Goal: Task Accomplishment & Management: Complete application form

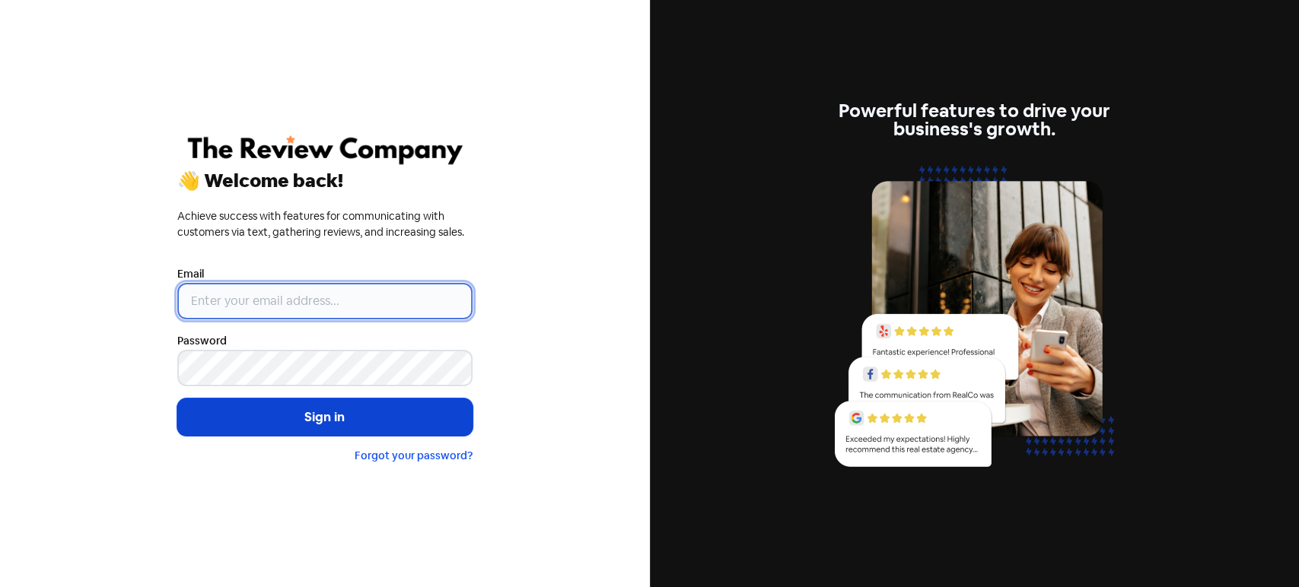
type input "[PERSON_NAME][EMAIL_ADDRESS][DOMAIN_NAME]"
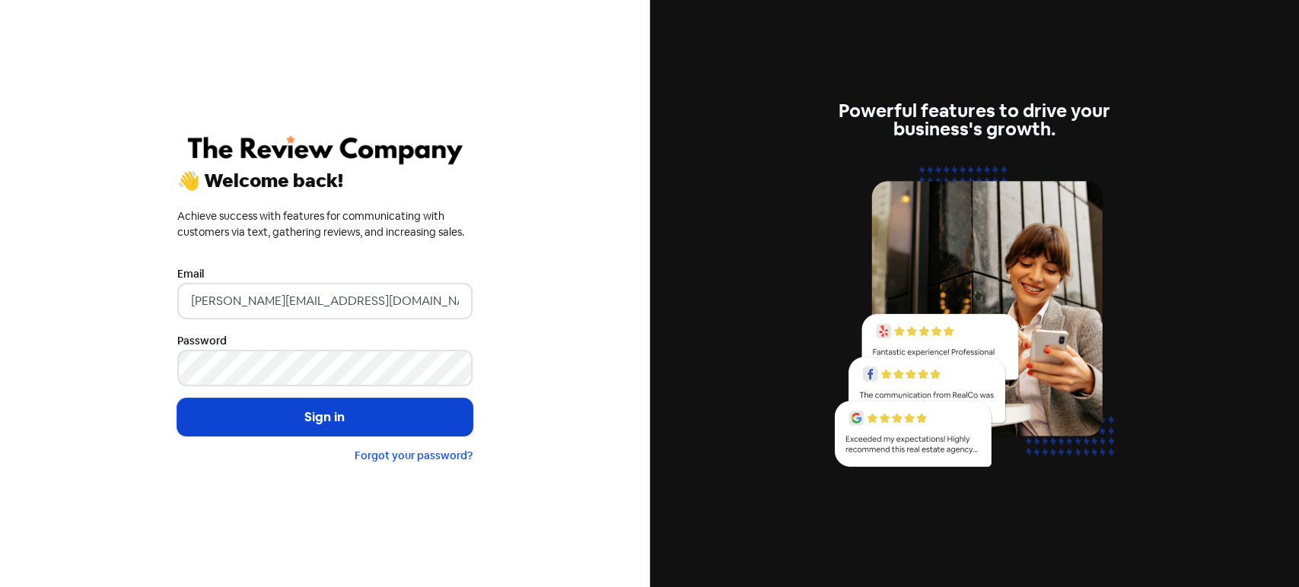
click at [266, 427] on button "Sign in" at bounding box center [324, 418] width 295 height 38
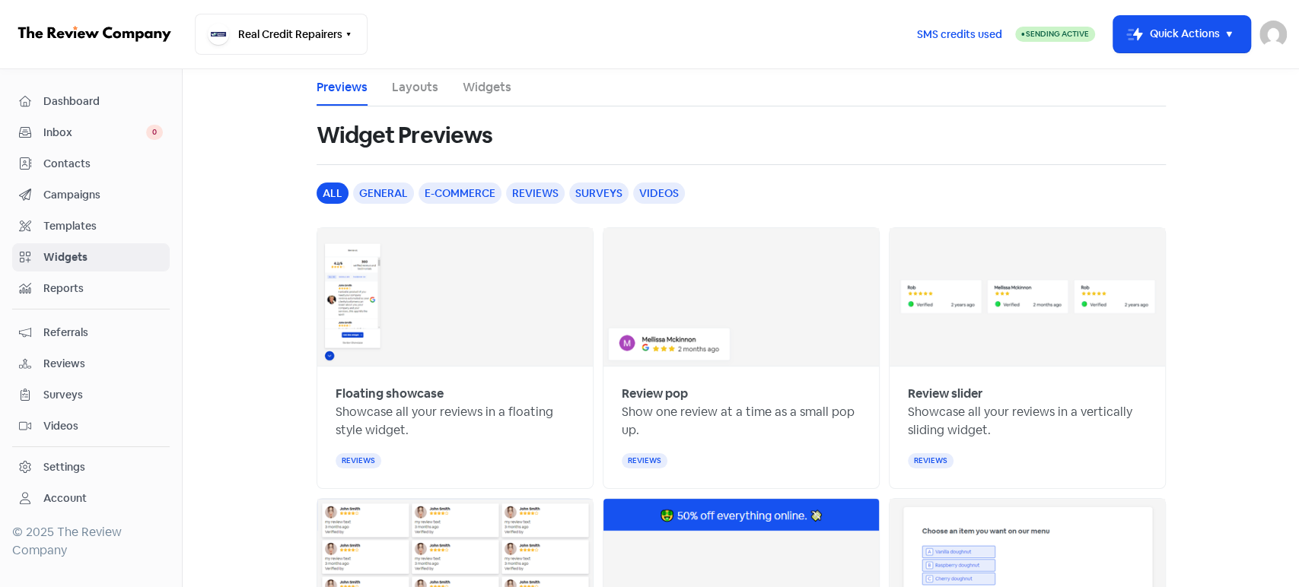
click at [113, 167] on span "Contacts" at bounding box center [102, 164] width 119 height 16
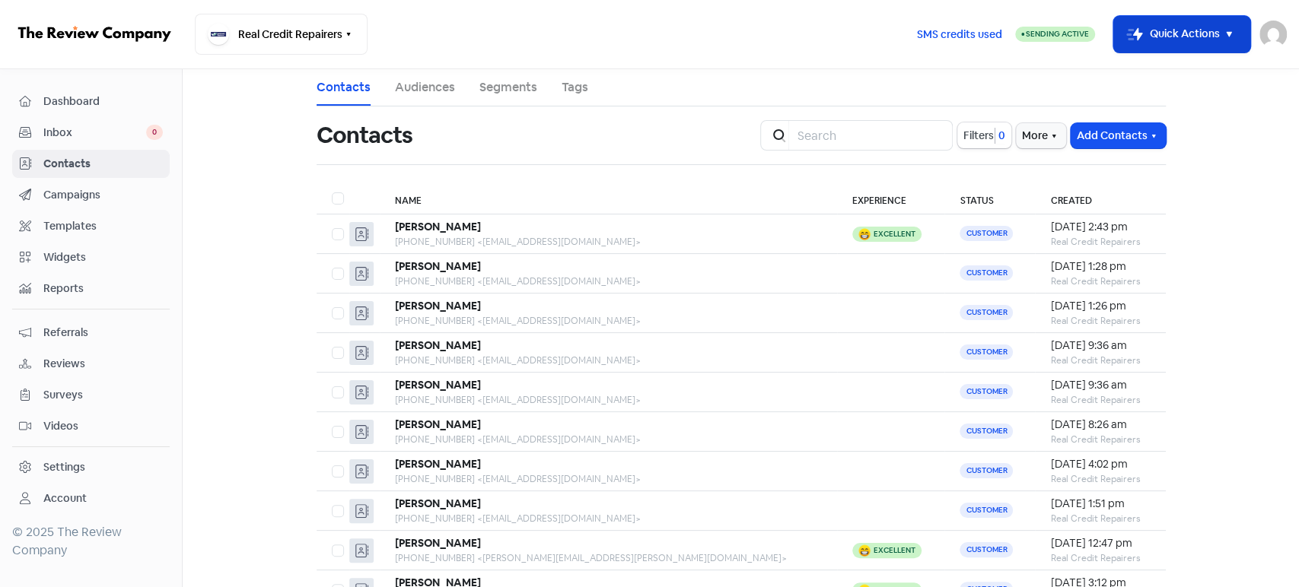
click at [1198, 45] on button "Icon For Thunder-move Quick Actions" at bounding box center [1181, 34] width 137 height 37
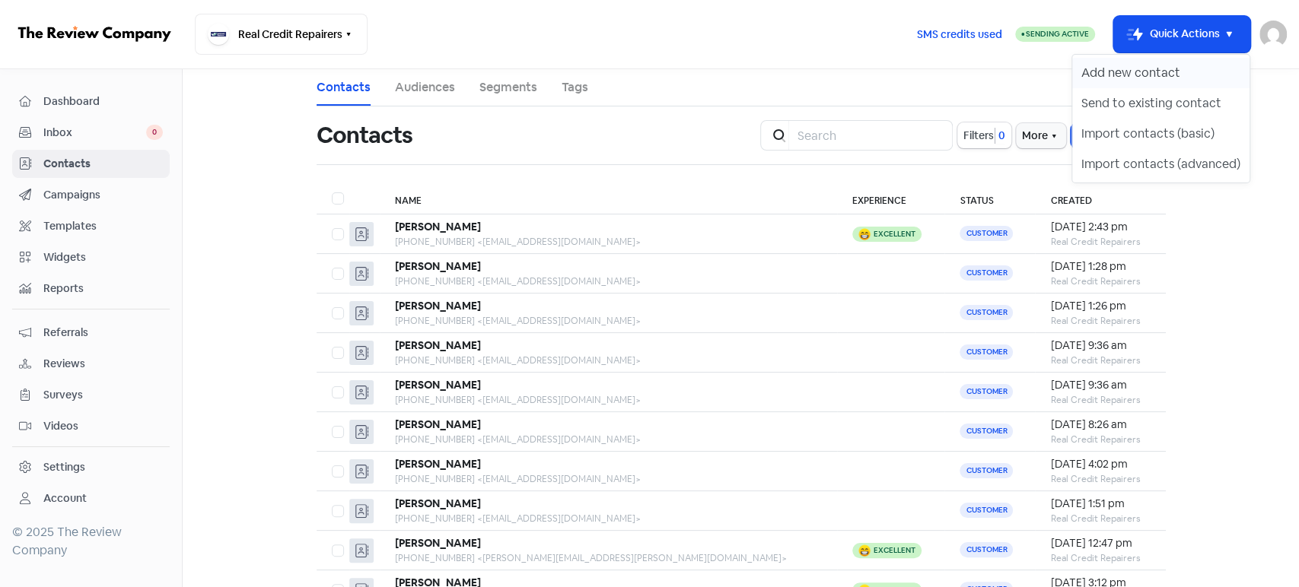
click at [1158, 68] on button "Add new contact" at bounding box center [1160, 73] width 177 height 30
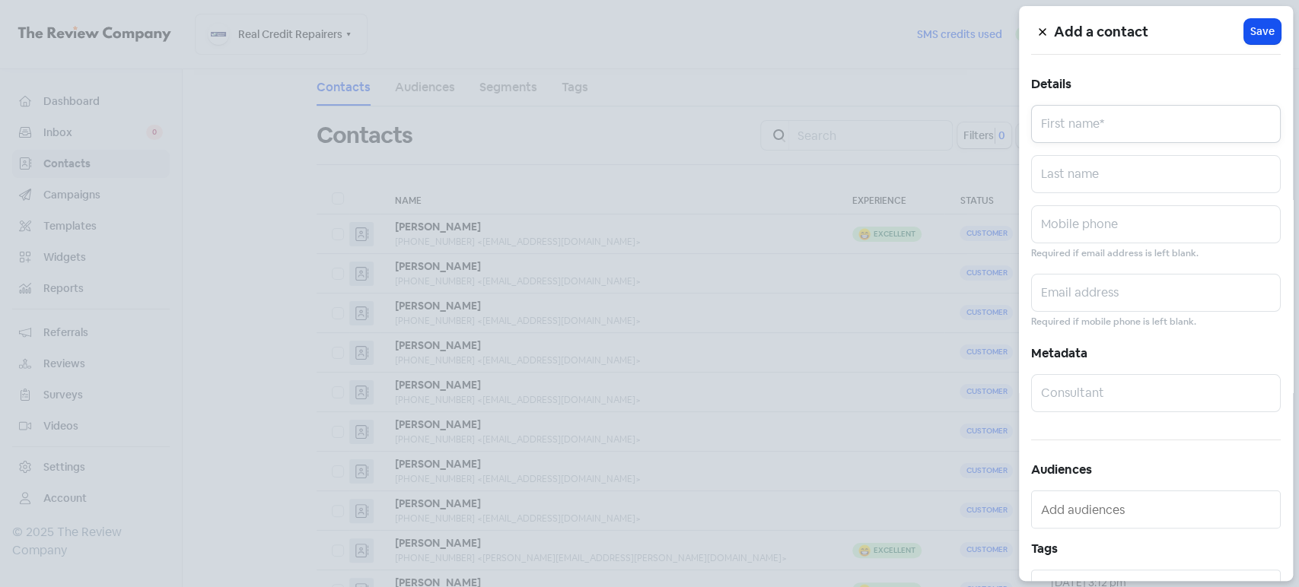
click at [1072, 136] on input "text" at bounding box center [1156, 124] width 250 height 38
paste input "Koby Napper"
click at [1079, 134] on input "Koby Napper" at bounding box center [1156, 124] width 250 height 38
type input "Koby"
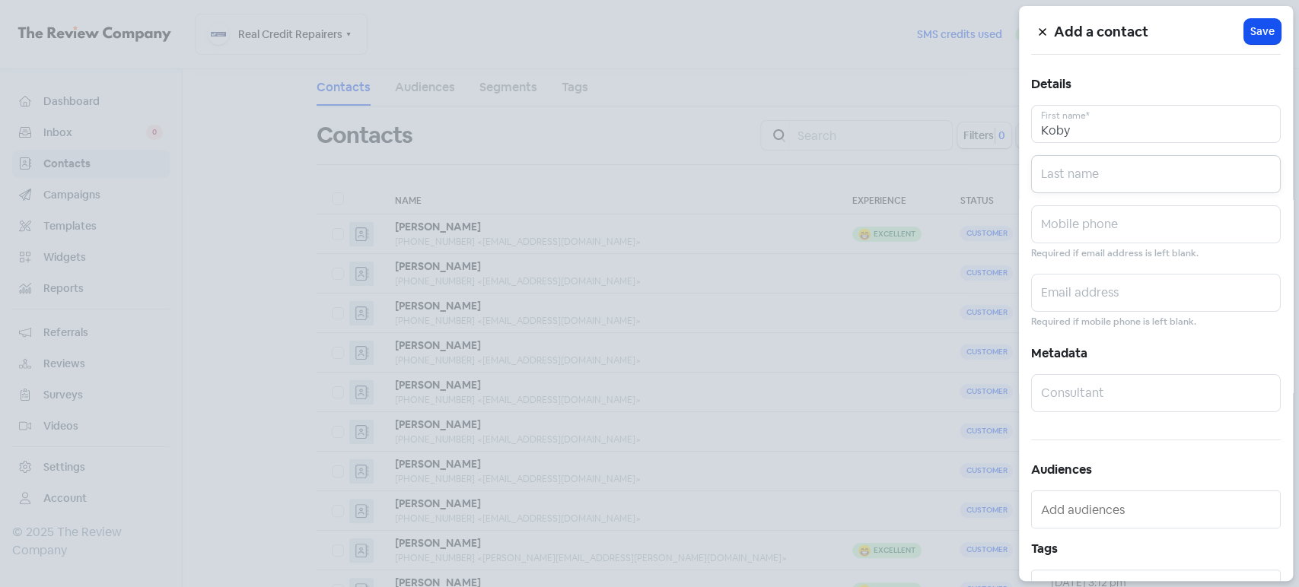
click at [1095, 173] on input "text" at bounding box center [1156, 174] width 250 height 38
paste input "Napper"
type input "Napper"
click at [1113, 227] on input "text" at bounding box center [1156, 224] width 250 height 38
paste input "0431228431"
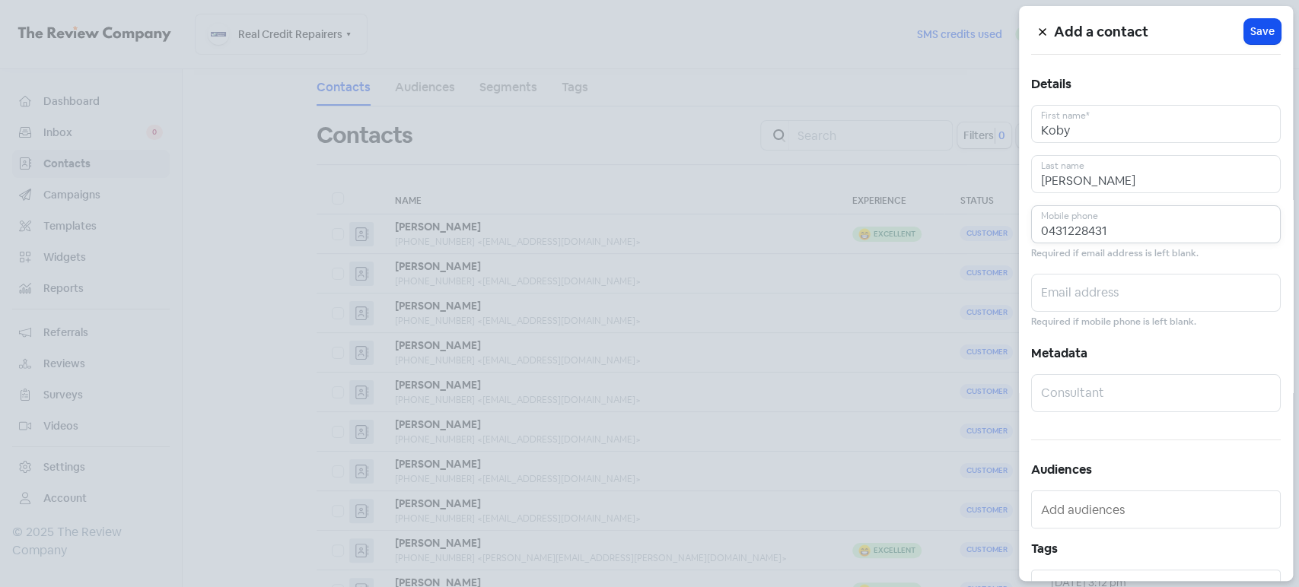
type input "0431228431"
click at [1155, 292] on input "text" at bounding box center [1156, 293] width 250 height 38
paste input "info@dektekroofing.com.au"
type input "info@dektekroofing.com.au"
click at [1259, 33] on span "Save" at bounding box center [1262, 32] width 24 height 16
